Goal: Task Accomplishment & Management: Manage account settings

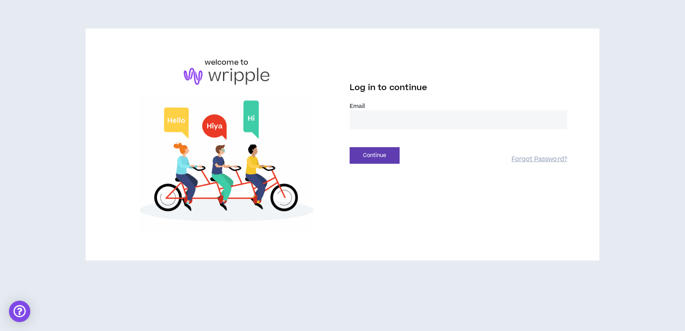
click at [377, 121] on input "email" at bounding box center [459, 119] width 218 height 19
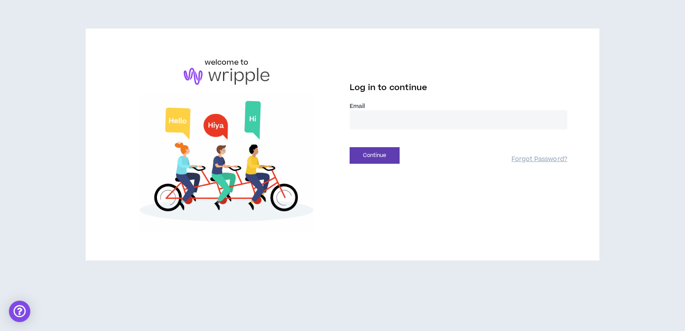
type input "**********"
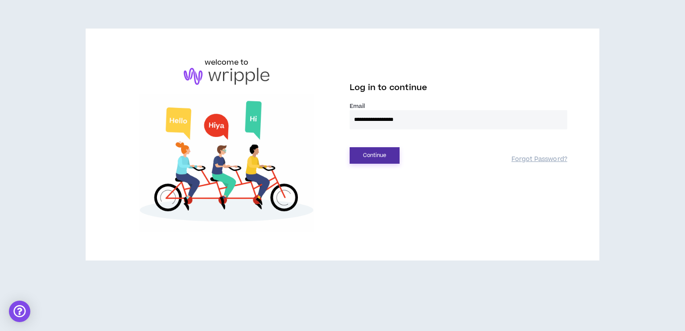
click at [382, 153] on button "Continue" at bounding box center [375, 155] width 50 height 17
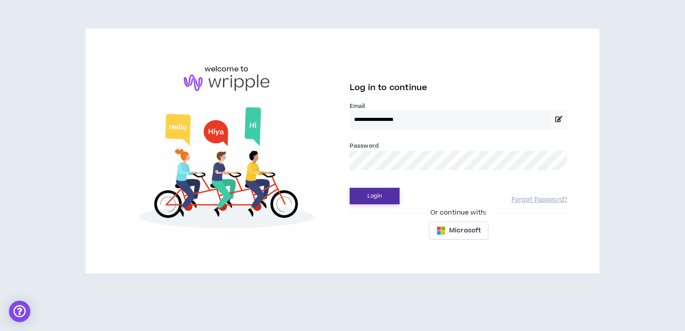
click at [373, 192] on button "Login" at bounding box center [375, 196] width 50 height 17
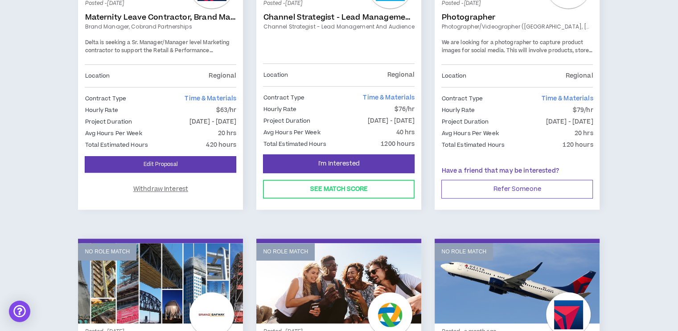
scroll to position [580, 0]
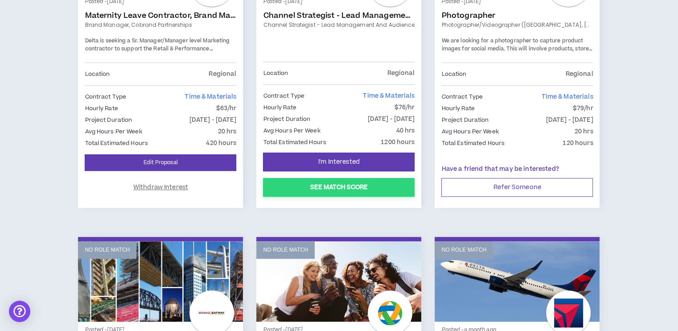
click at [312, 188] on button "See Match Score" at bounding box center [339, 187] width 152 height 19
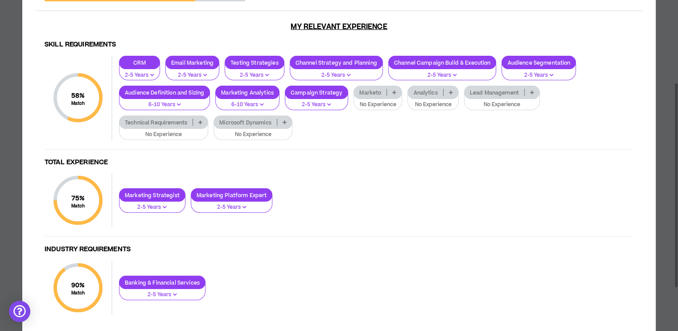
click at [448, 90] on p at bounding box center [451, 92] width 15 height 7
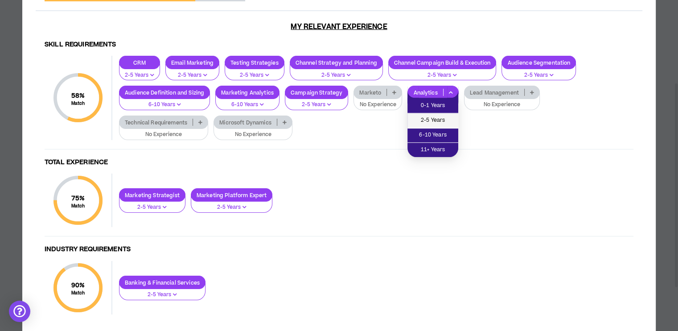
click at [436, 117] on span "2-5 Years" at bounding box center [433, 121] width 40 height 10
